Goal: Find specific page/section: Find specific page/section

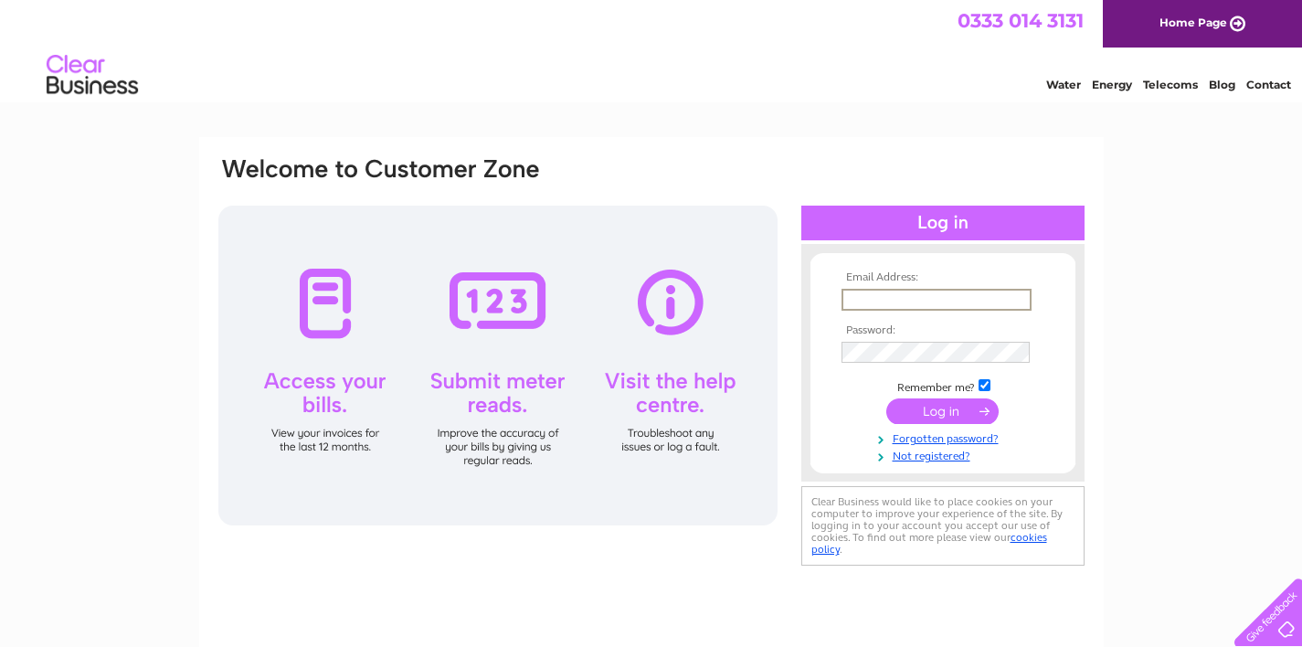
click at [920, 299] on input "text" at bounding box center [936, 300] width 190 height 22
click at [920, 298] on input "text" at bounding box center [936, 300] width 190 height 22
type input "[EMAIL_ADDRESS][DOMAIN_NAME]"
click at [942, 409] on input "submit" at bounding box center [942, 411] width 112 height 26
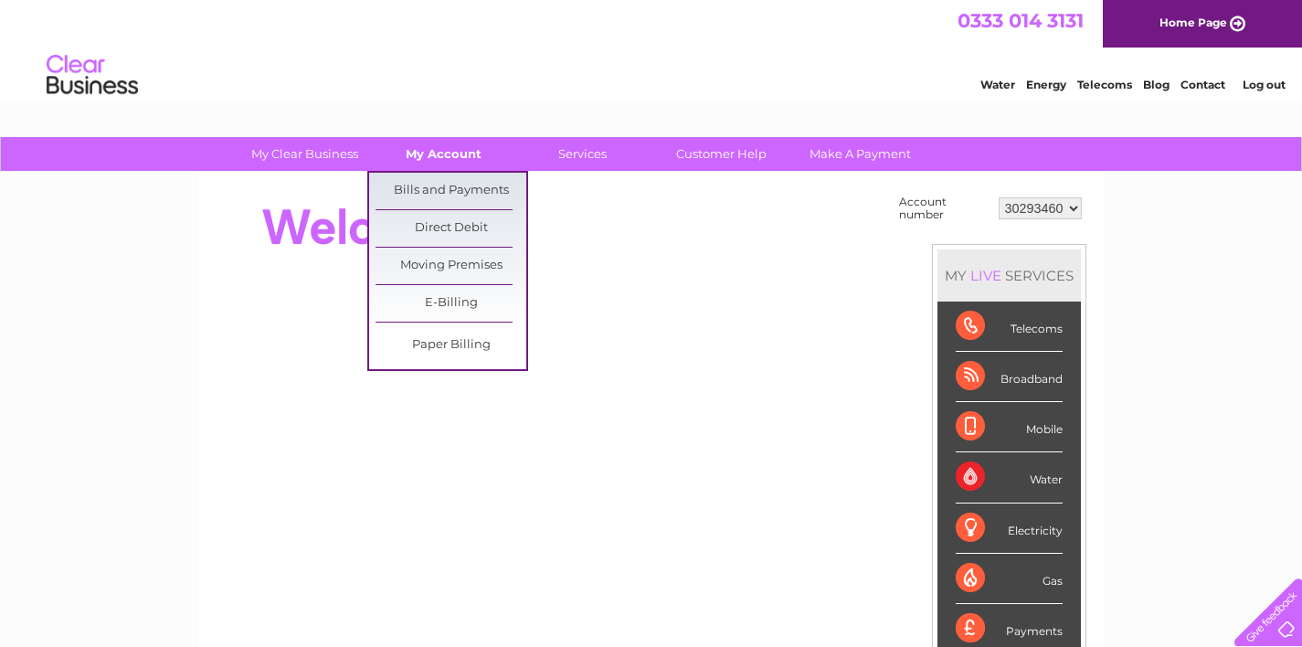
click at [451, 147] on link "My Account" at bounding box center [443, 154] width 151 height 34
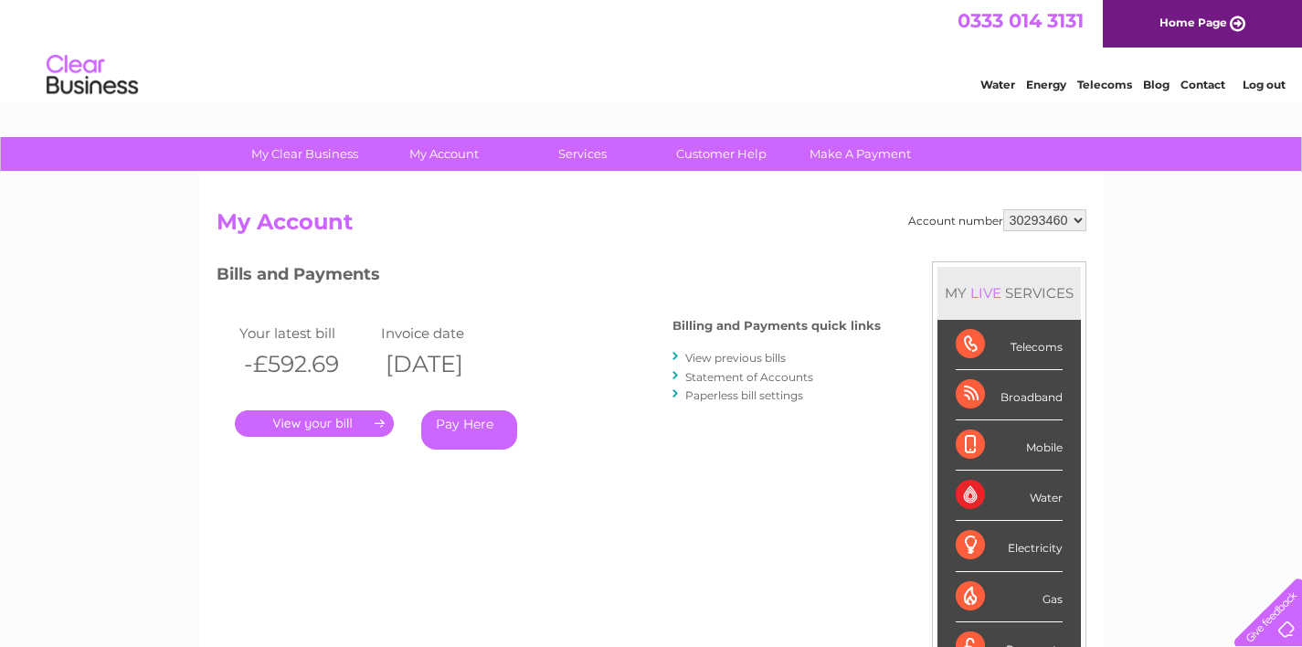
click at [1199, 87] on link "Contact" at bounding box center [1202, 85] width 45 height 14
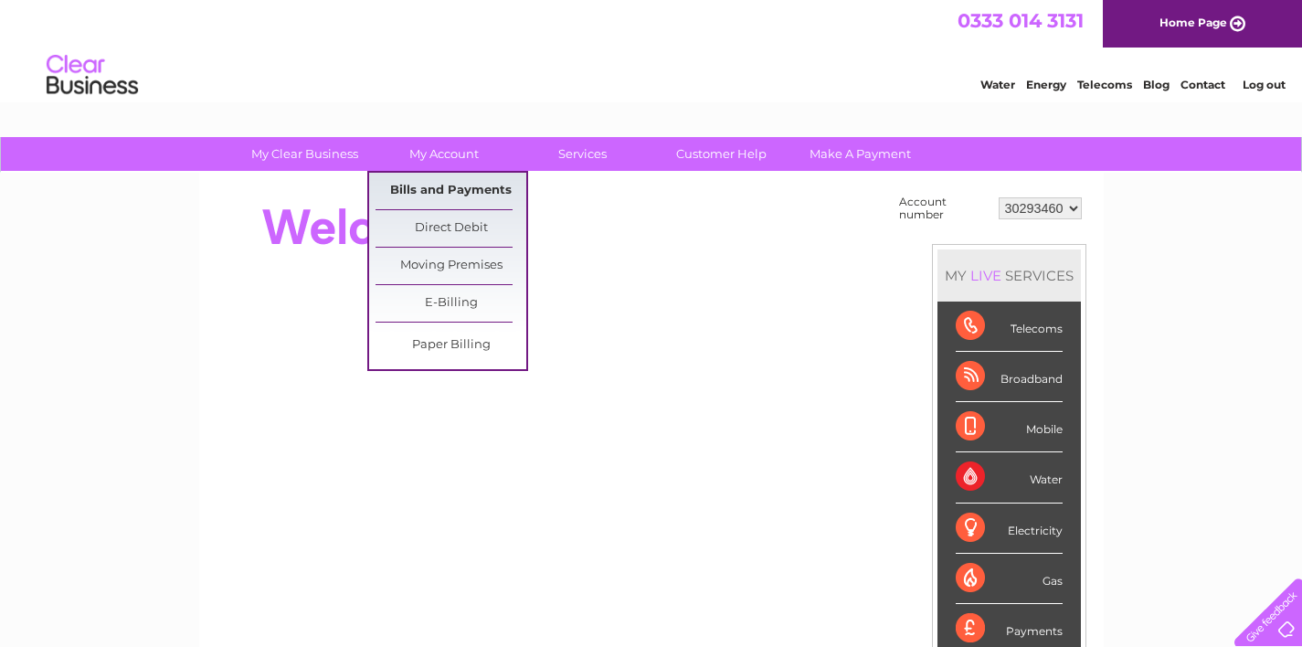
click at [443, 180] on link "Bills and Payments" at bounding box center [450, 191] width 151 height 37
